Goal: Information Seeking & Learning: Find specific fact

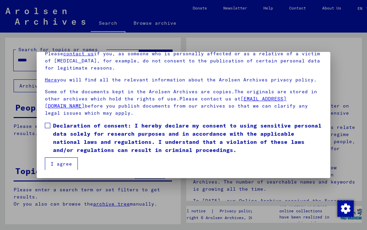
scroll to position [57, 0]
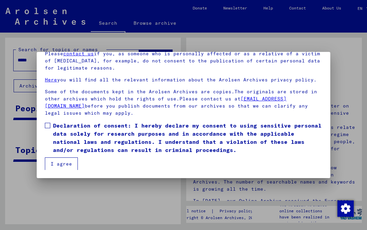
click at [50, 127] on label "Declaration of consent: I hereby declare my consent to using sensitive personal…" at bounding box center [183, 138] width 277 height 33
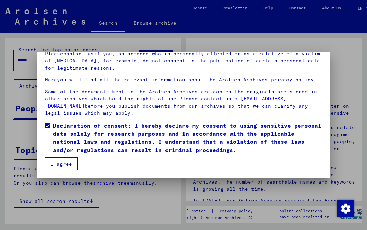
click at [71, 166] on button "I agree" at bounding box center [61, 164] width 33 height 13
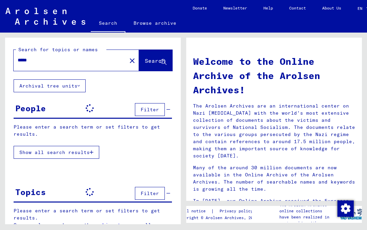
click at [125, 65] on button "close" at bounding box center [132, 61] width 14 height 14
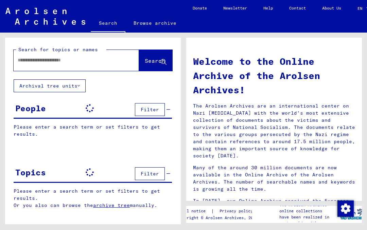
click at [90, 64] on input "text" at bounding box center [68, 60] width 101 height 7
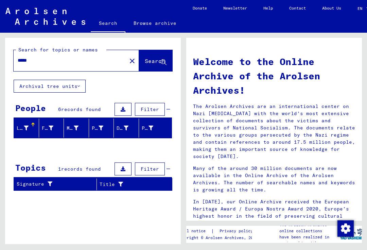
type input "*****"
click at [154, 66] on button "Search" at bounding box center [155, 60] width 33 height 21
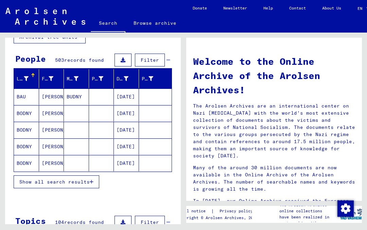
scroll to position [50, 0]
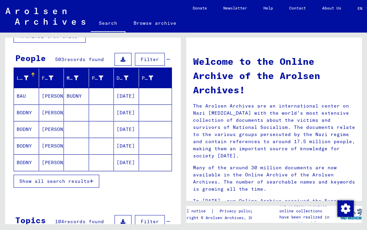
click at [83, 185] on button "Show all search results" at bounding box center [57, 181] width 86 height 13
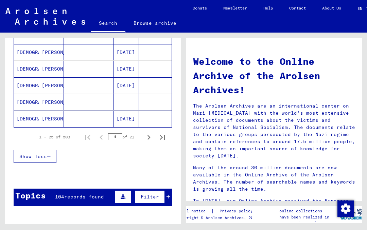
scroll to position [427, 0]
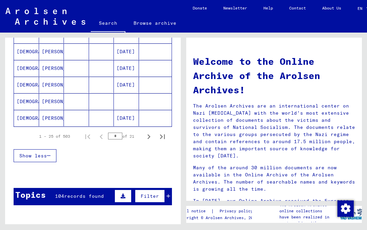
click at [152, 139] on icon "Next page" at bounding box center [149, 137] width 10 height 10
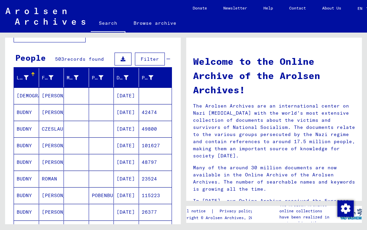
scroll to position [48, 0]
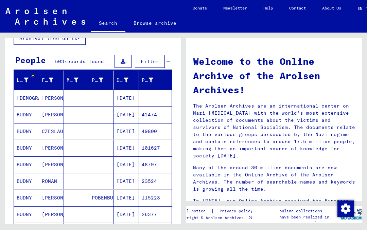
click at [45, 91] on mat-cell "[PERSON_NAME]" at bounding box center [51, 98] width 25 height 16
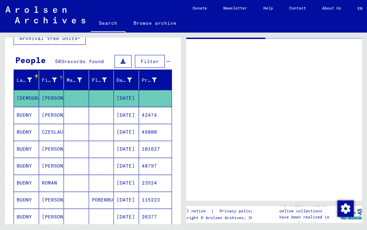
click at [44, 84] on div "First Name" at bounding box center [54, 80] width 24 height 11
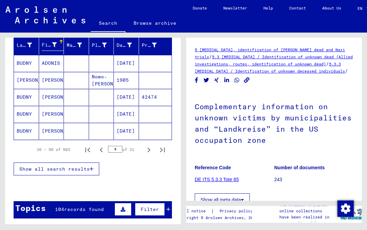
scroll to position [102, 0]
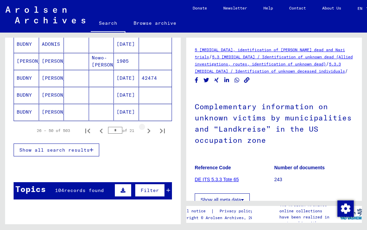
click at [150, 134] on icon "Next page" at bounding box center [149, 131] width 10 height 10
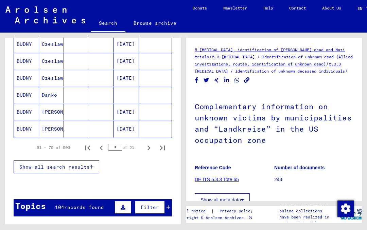
scroll to position [426, 0]
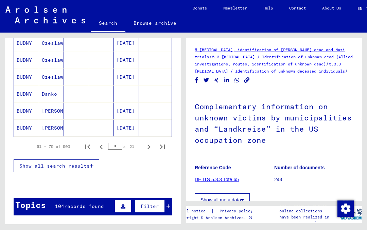
click at [151, 147] on icon "Next page" at bounding box center [149, 147] width 10 height 10
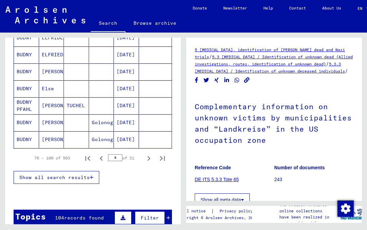
scroll to position [416, 0]
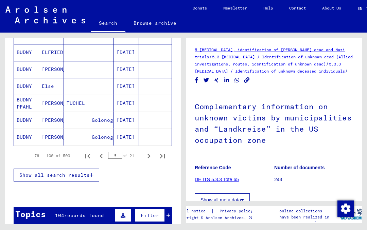
click at [150, 157] on icon "Next page" at bounding box center [149, 157] width 10 height 10
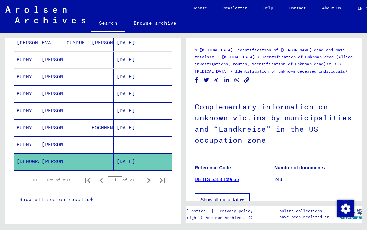
scroll to position [396, 0]
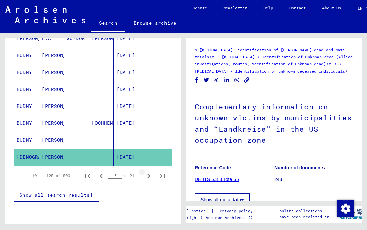
click at [150, 175] on icon "Next page" at bounding box center [149, 177] width 10 height 10
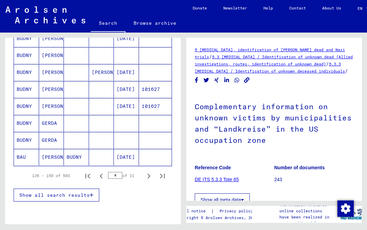
click at [151, 176] on icon "Next page" at bounding box center [149, 177] width 10 height 10
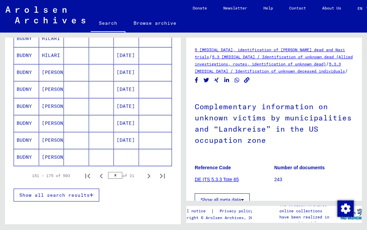
click at [151, 175] on icon "Next page" at bounding box center [149, 177] width 10 height 10
click at [150, 176] on icon "Next page" at bounding box center [149, 176] width 3 height 5
click at [150, 175] on icon "Next page" at bounding box center [149, 177] width 10 height 10
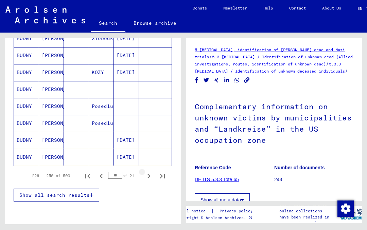
click at [149, 176] on icon "Next page" at bounding box center [149, 176] width 3 height 5
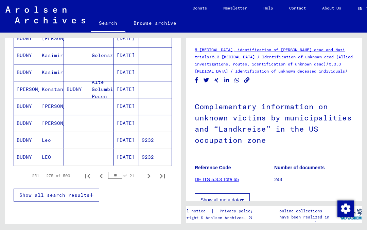
click at [151, 175] on icon "Next page" at bounding box center [149, 177] width 10 height 10
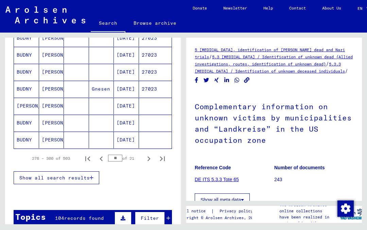
scroll to position [414, 0]
click at [151, 160] on icon "Next page" at bounding box center [149, 159] width 10 height 10
type input "**"
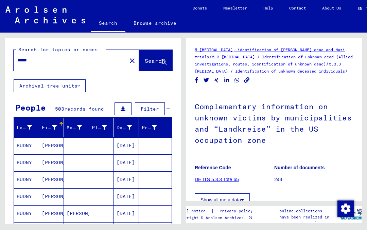
scroll to position [0, 0]
click at [128, 62] on mat-icon "close" at bounding box center [132, 61] width 8 height 8
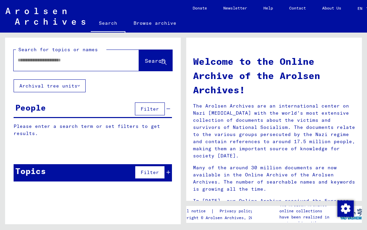
click at [92, 63] on input "text" at bounding box center [68, 60] width 101 height 7
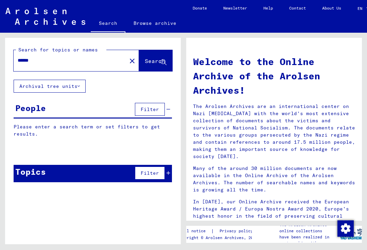
type input "******"
click at [152, 62] on span "Search" at bounding box center [155, 60] width 20 height 7
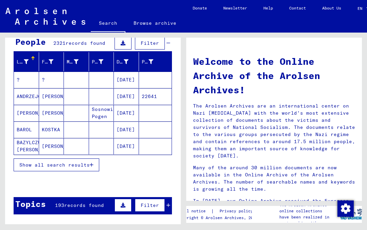
scroll to position [66, 0]
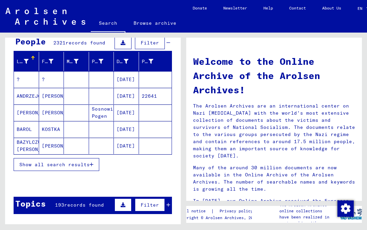
click at [87, 166] on span "Show all search results" at bounding box center [54, 165] width 70 height 6
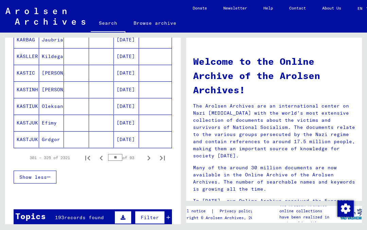
scroll to position [407, 0]
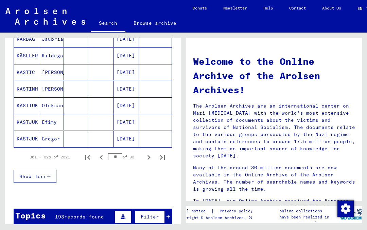
click at [152, 157] on icon "Next page" at bounding box center [149, 158] width 10 height 10
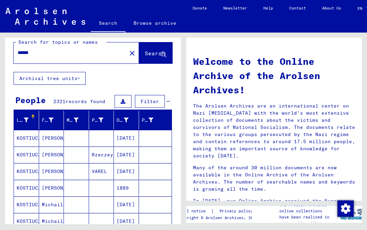
scroll to position [6, 0]
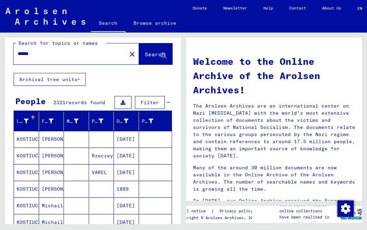
click at [67, 127] on mat-header-cell "Maiden Name" at bounding box center [76, 121] width 25 height 19
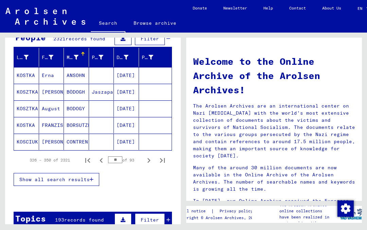
scroll to position [71, 0]
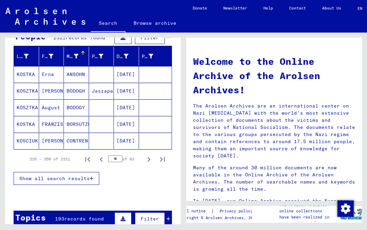
click at [149, 160] on icon "Next page" at bounding box center [149, 159] width 3 height 5
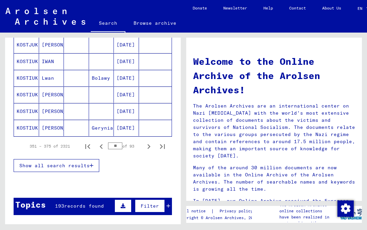
scroll to position [418, 0]
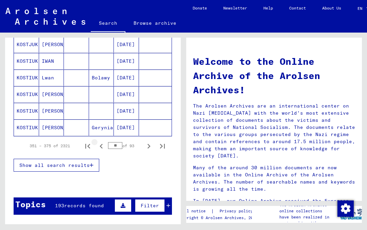
click at [104, 148] on icon "Previous page" at bounding box center [102, 147] width 10 height 10
click at [104, 149] on icon "Previous page" at bounding box center [102, 147] width 10 height 10
click at [103, 148] on icon "Previous page" at bounding box center [102, 147] width 10 height 10
click at [102, 147] on icon "Previous page" at bounding box center [102, 147] width 10 height 10
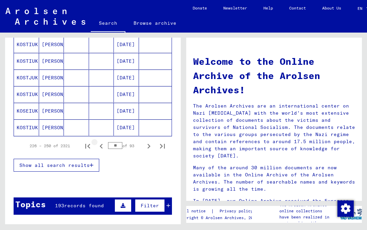
click at [104, 149] on icon "Previous page" at bounding box center [102, 147] width 10 height 10
click at [91, 148] on icon "First page" at bounding box center [88, 147] width 10 height 10
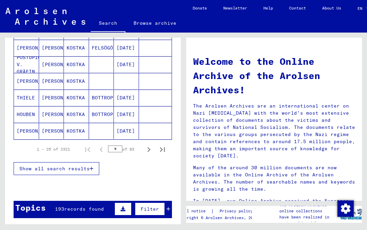
scroll to position [414, 0]
click at [151, 151] on icon "Next page" at bounding box center [149, 150] width 10 height 10
type input "*"
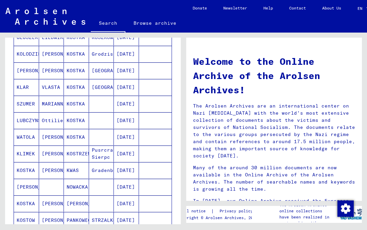
scroll to position [144, 0]
